Goal: Leave review/rating: Share an evaluation or opinion about a product, service, or content

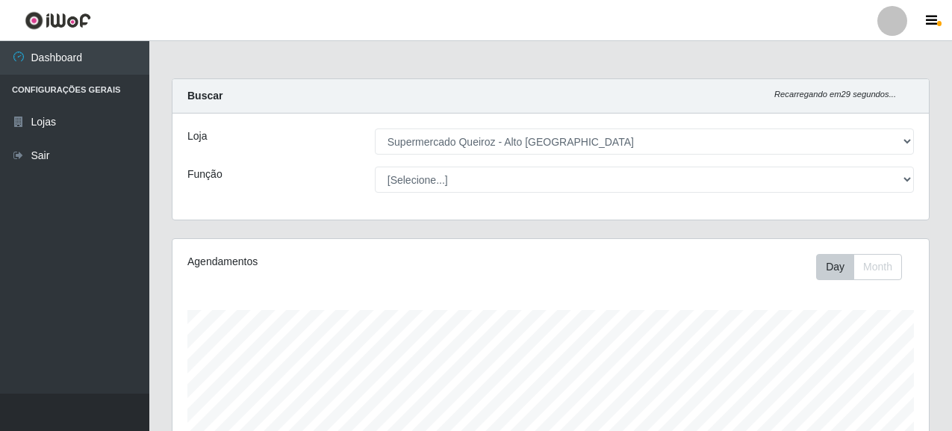
select select "496"
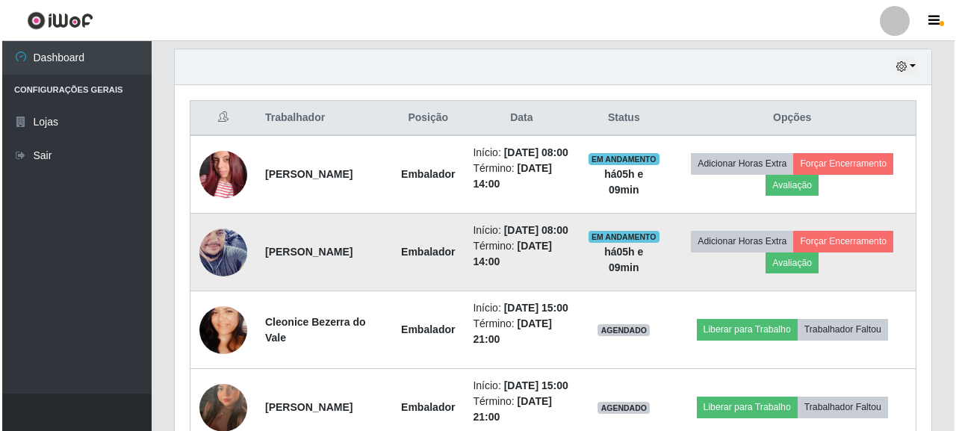
scroll to position [310, 757]
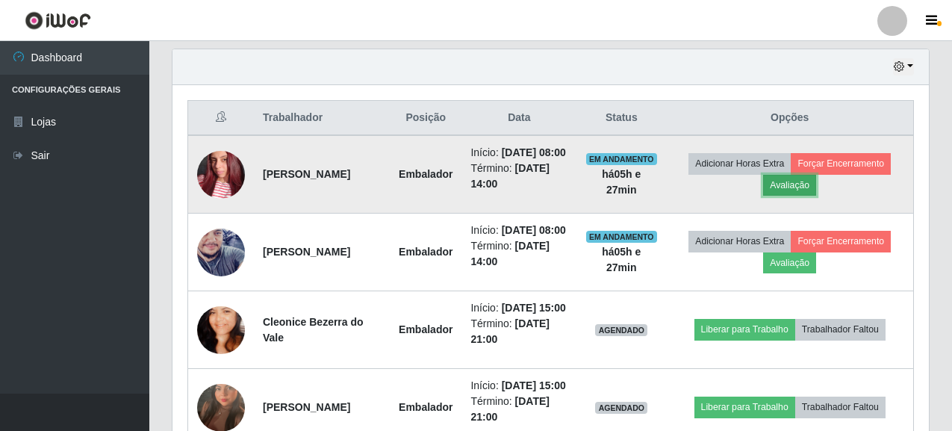
click at [803, 191] on button "Avaliação" at bounding box center [789, 185] width 53 height 21
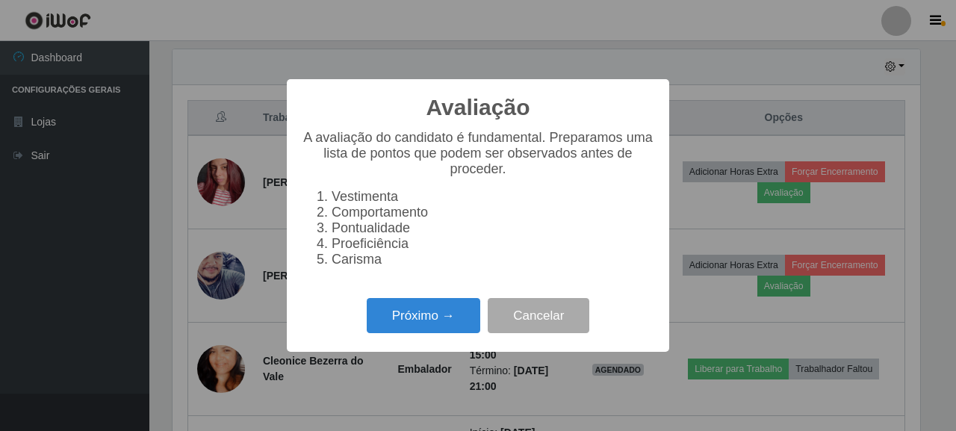
scroll to position [310, 748]
click at [407, 321] on button "Próximo →" at bounding box center [424, 315] width 114 height 35
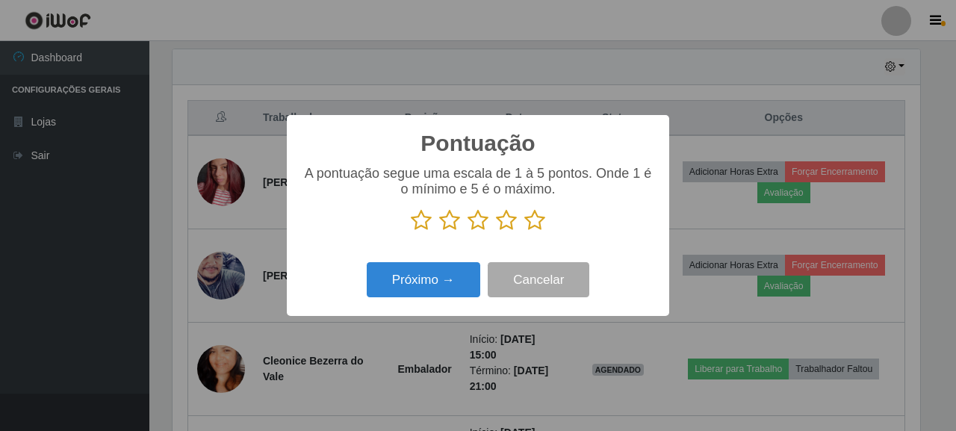
click at [530, 220] on icon at bounding box center [534, 220] width 21 height 22
click at [524, 232] on input "radio" at bounding box center [524, 232] width 0 height 0
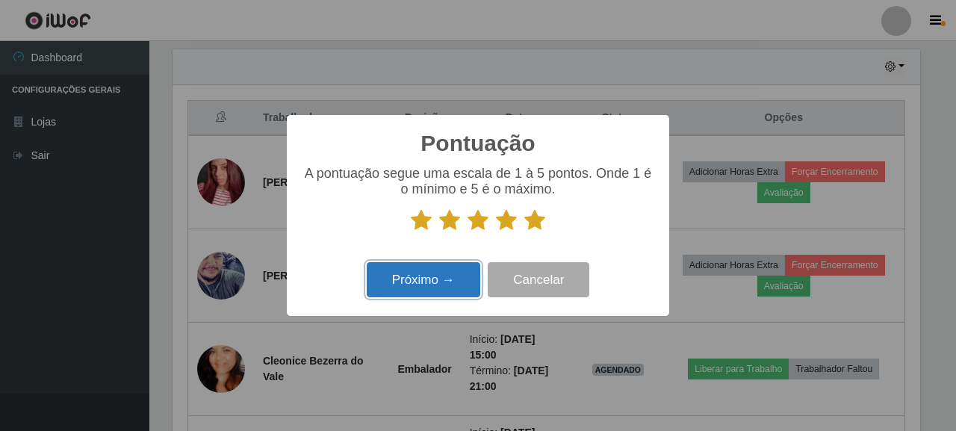
click at [461, 288] on button "Próximo →" at bounding box center [424, 279] width 114 height 35
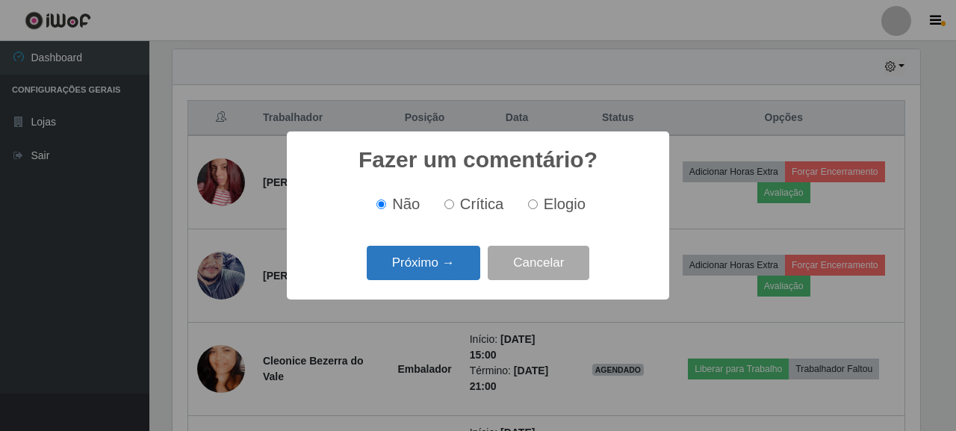
click at [468, 261] on button "Próximo →" at bounding box center [424, 263] width 114 height 35
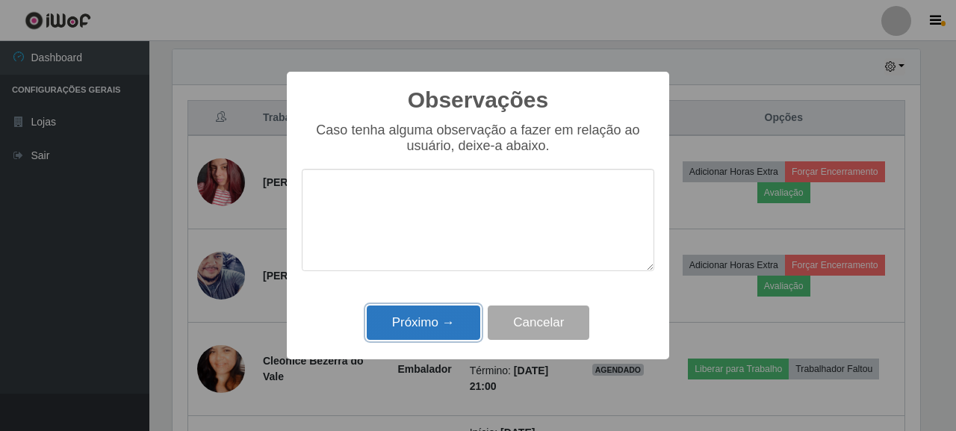
click at [470, 309] on button "Próximo →" at bounding box center [424, 323] width 114 height 35
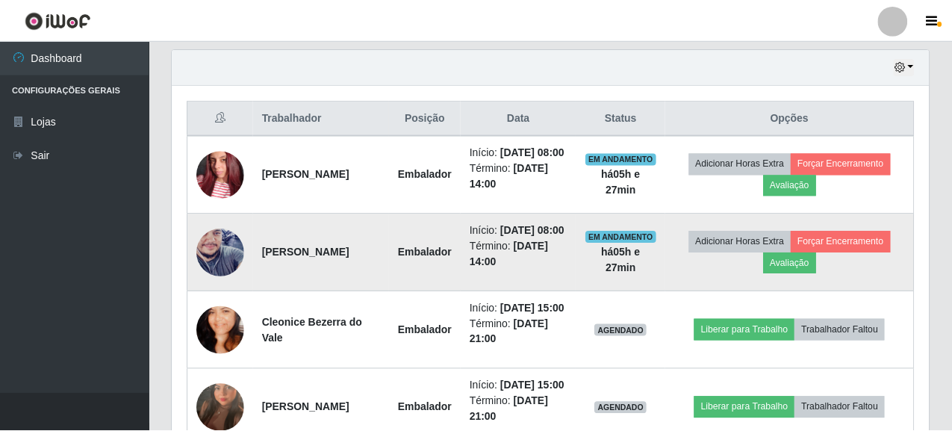
scroll to position [310, 757]
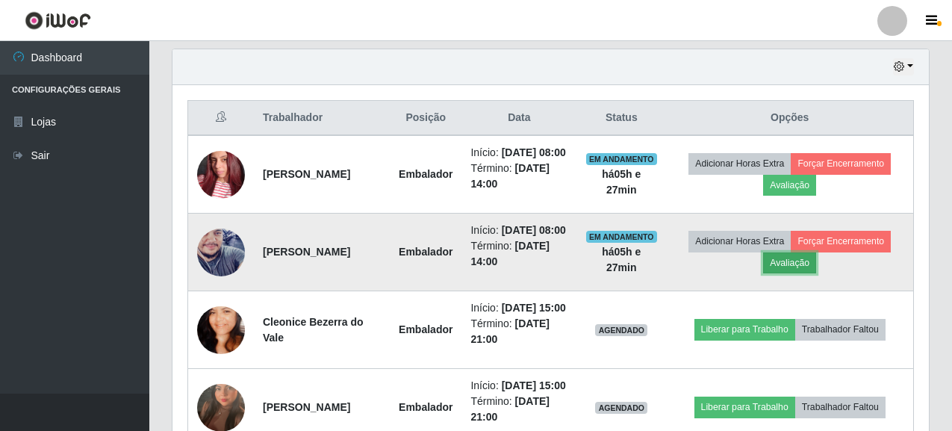
click at [794, 273] on button "Avaliação" at bounding box center [789, 262] width 53 height 21
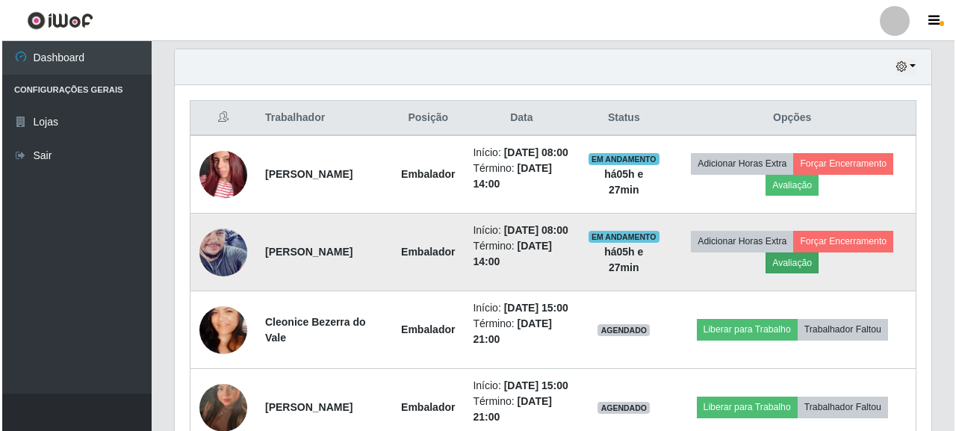
scroll to position [310, 748]
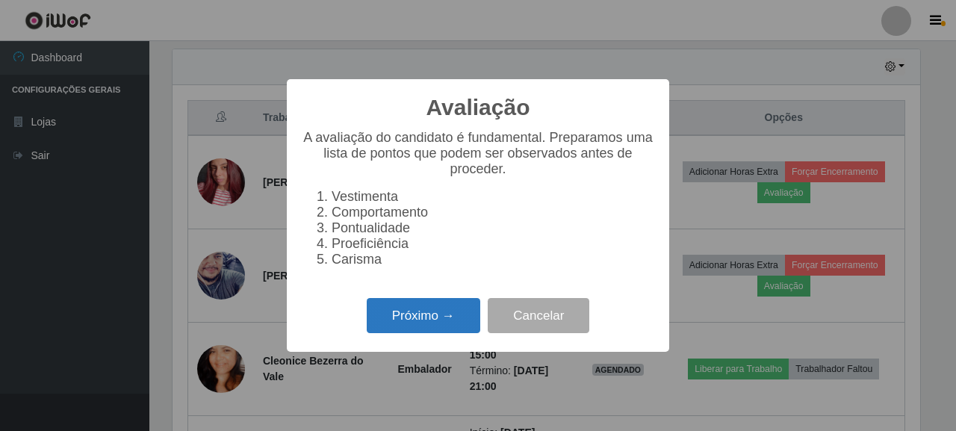
click at [408, 317] on button "Próximo →" at bounding box center [424, 315] width 114 height 35
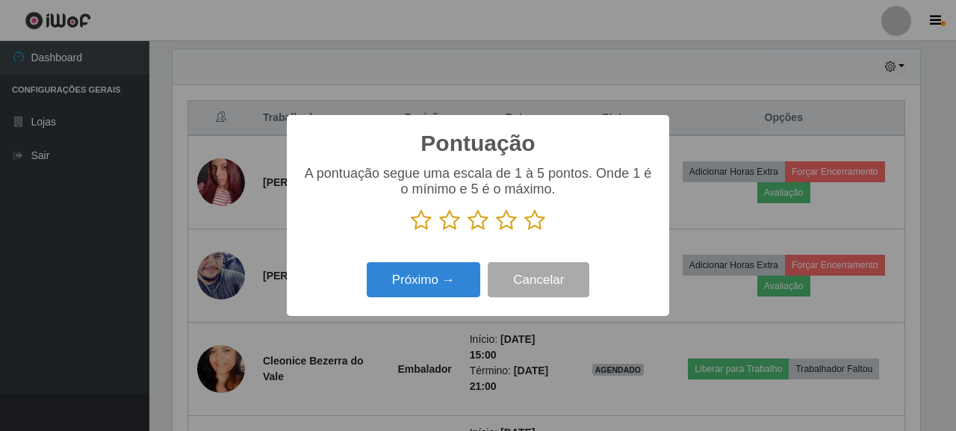
scroll to position [746703, 746265]
click at [530, 214] on icon at bounding box center [534, 220] width 21 height 22
click at [524, 232] on input "radio" at bounding box center [524, 232] width 0 height 0
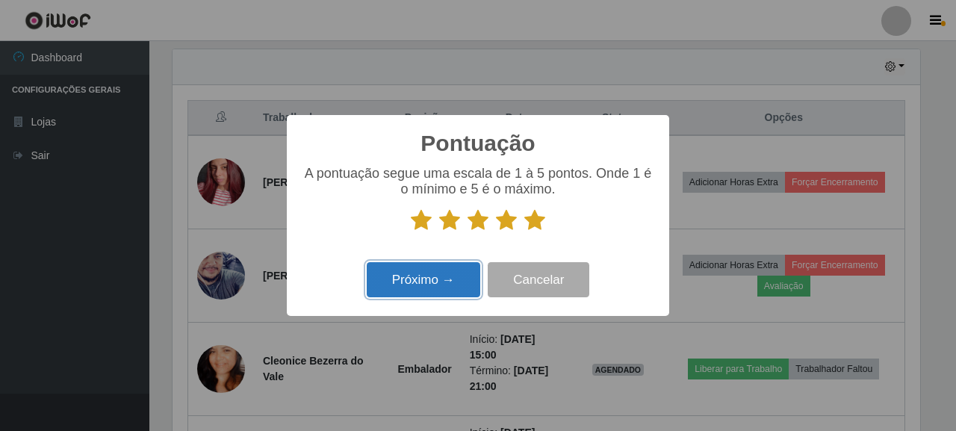
click at [457, 273] on button "Próximo →" at bounding box center [424, 279] width 114 height 35
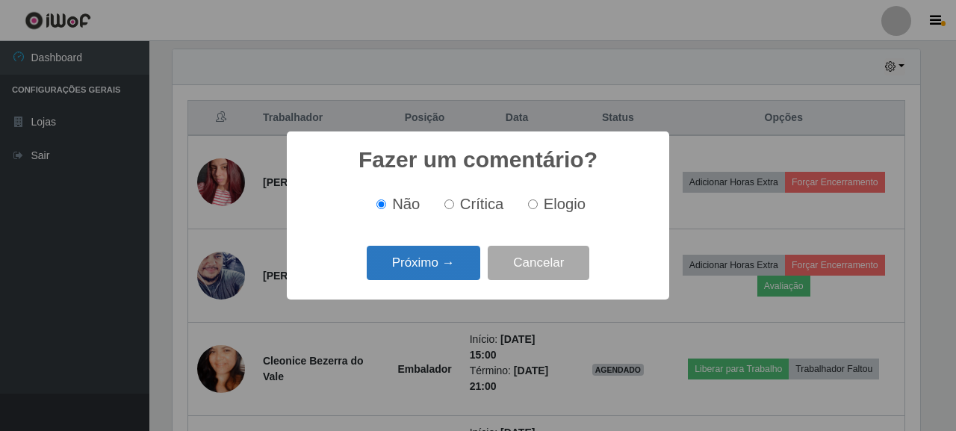
click at [441, 261] on button "Próximo →" at bounding box center [424, 263] width 114 height 35
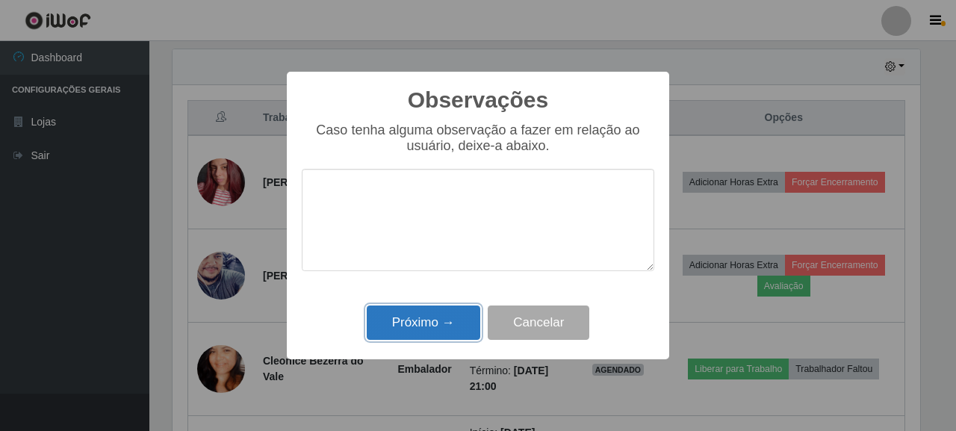
click at [419, 327] on button "Próximo →" at bounding box center [424, 323] width 114 height 35
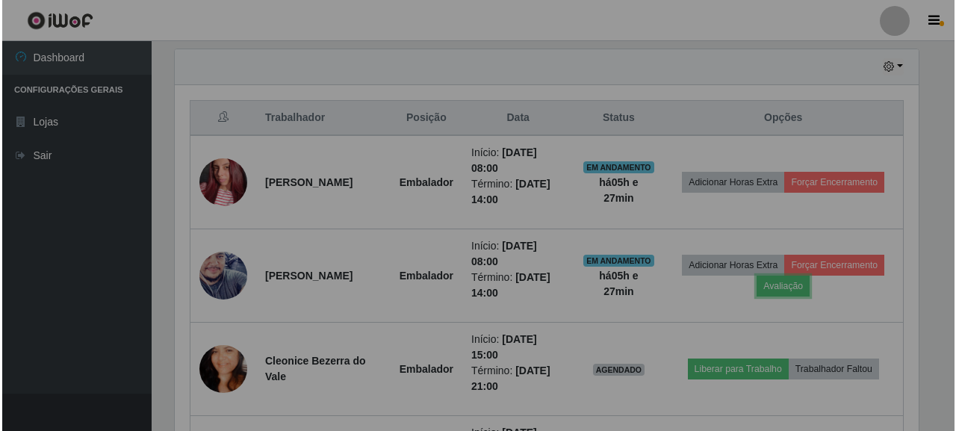
scroll to position [310, 757]
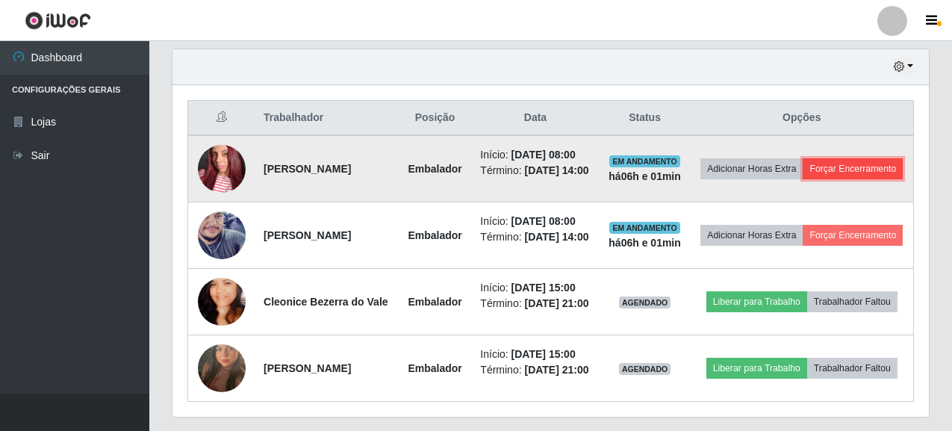
click at [813, 179] on button "Forçar Encerramento" at bounding box center [853, 168] width 100 height 21
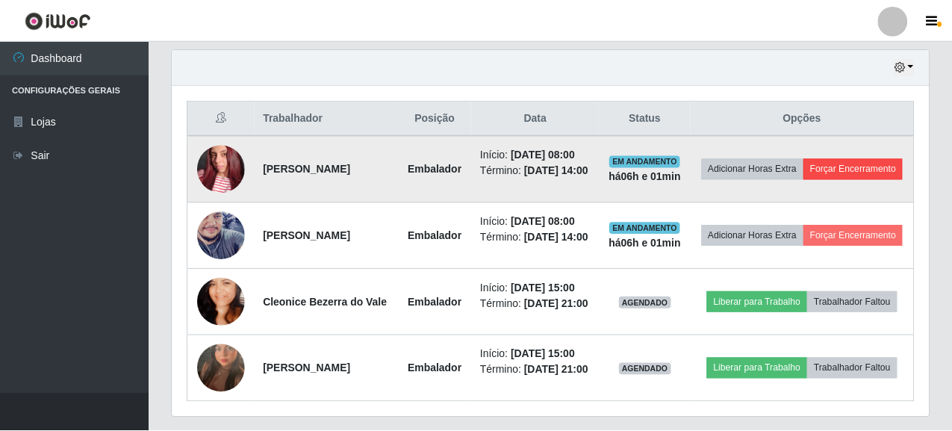
scroll to position [310, 748]
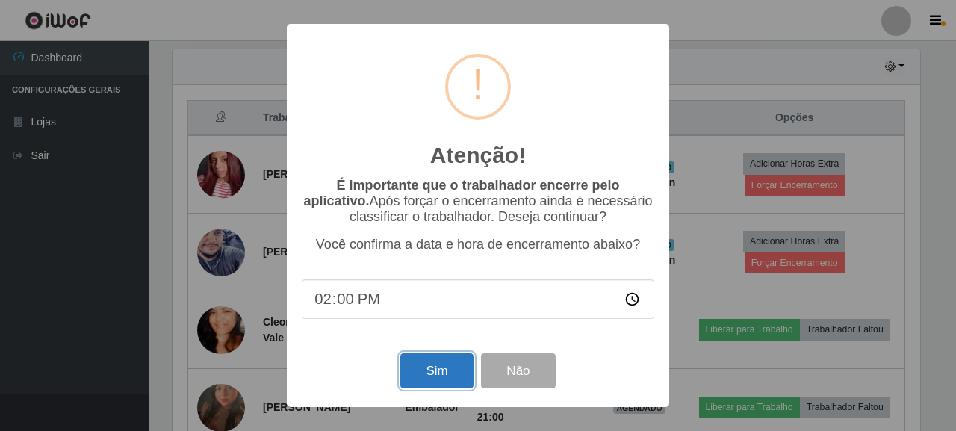
click at [424, 365] on button "Sim" at bounding box center [436, 370] width 72 height 35
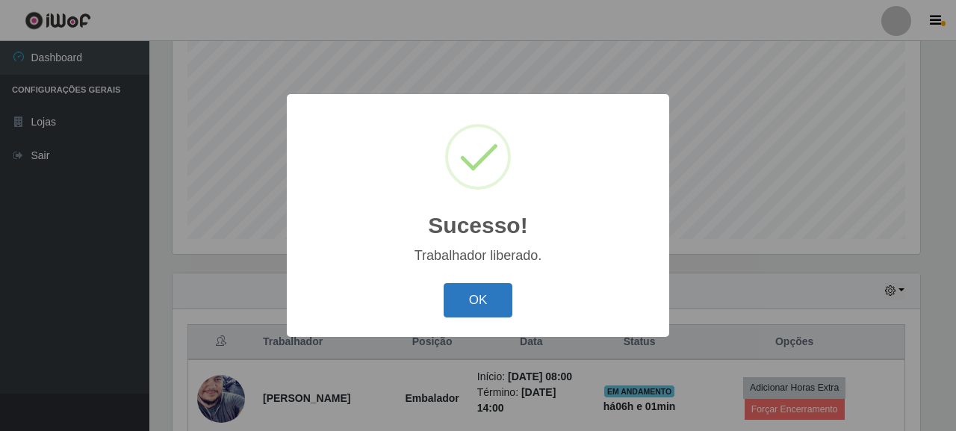
click at [495, 301] on button "OK" at bounding box center [478, 300] width 69 height 35
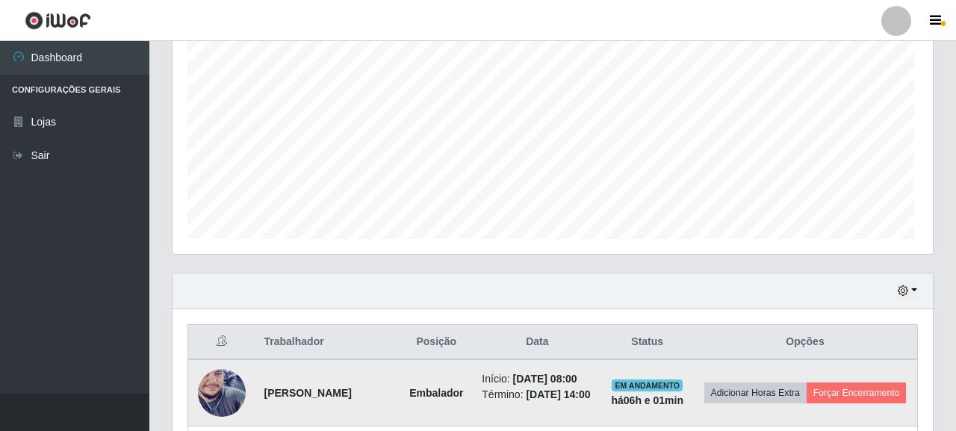
scroll to position [310, 757]
click at [803, 403] on button "Forçar Encerramento" at bounding box center [853, 392] width 100 height 21
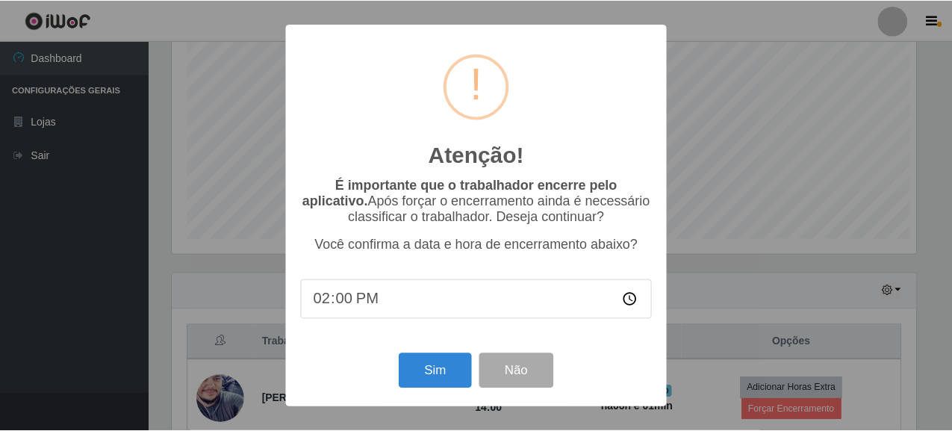
scroll to position [310, 748]
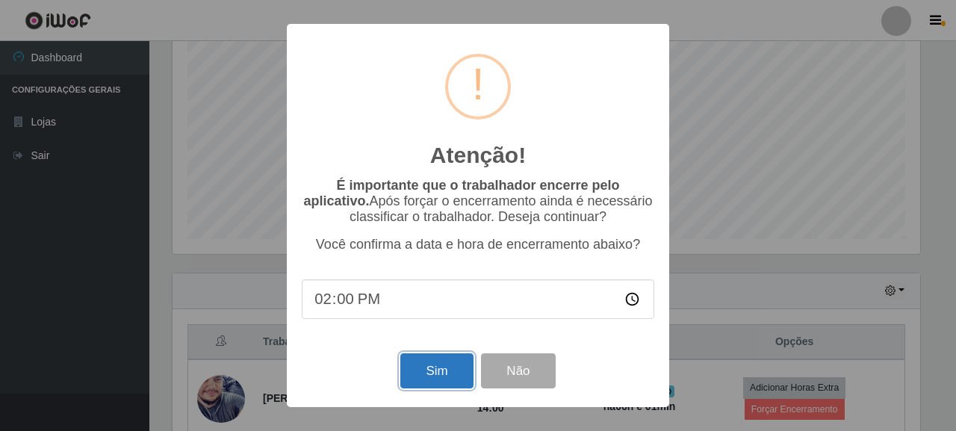
click at [424, 360] on button "Sim" at bounding box center [436, 370] width 72 height 35
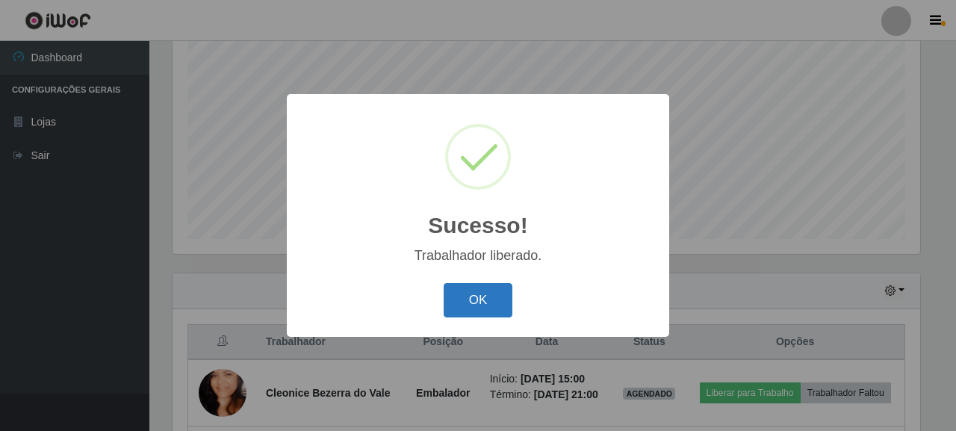
click at [492, 292] on button "OK" at bounding box center [478, 300] width 69 height 35
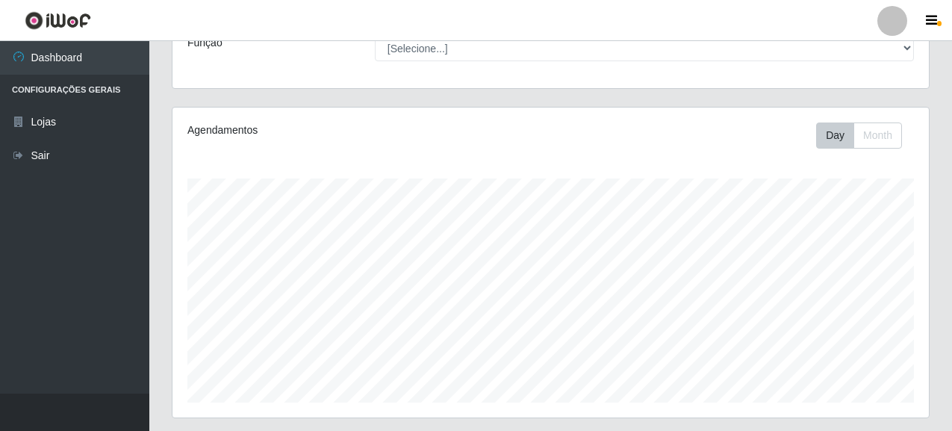
scroll to position [129, 0]
